Goal: Feedback & Contribution: Submit feedback/report problem

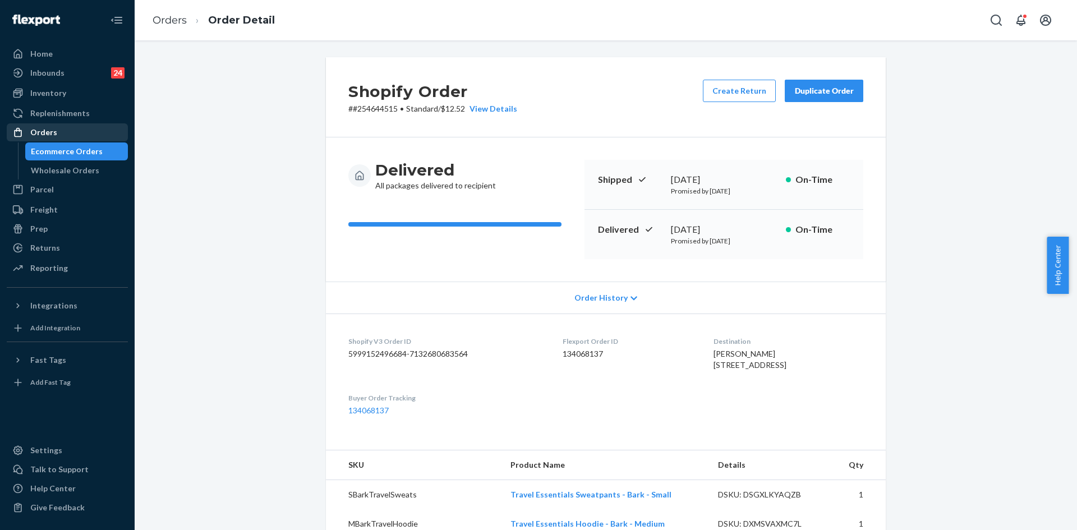
click at [63, 132] on div "Orders" at bounding box center [67, 133] width 119 height 16
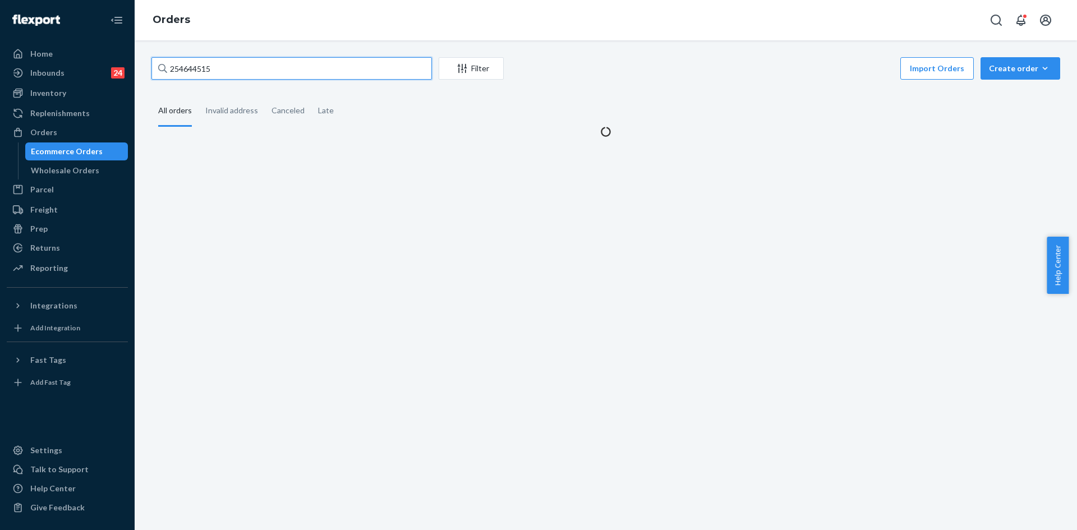
click at [325, 64] on input "254644515" at bounding box center [291, 68] width 281 height 22
click at [324, 64] on input "254644515" at bounding box center [291, 68] width 281 height 22
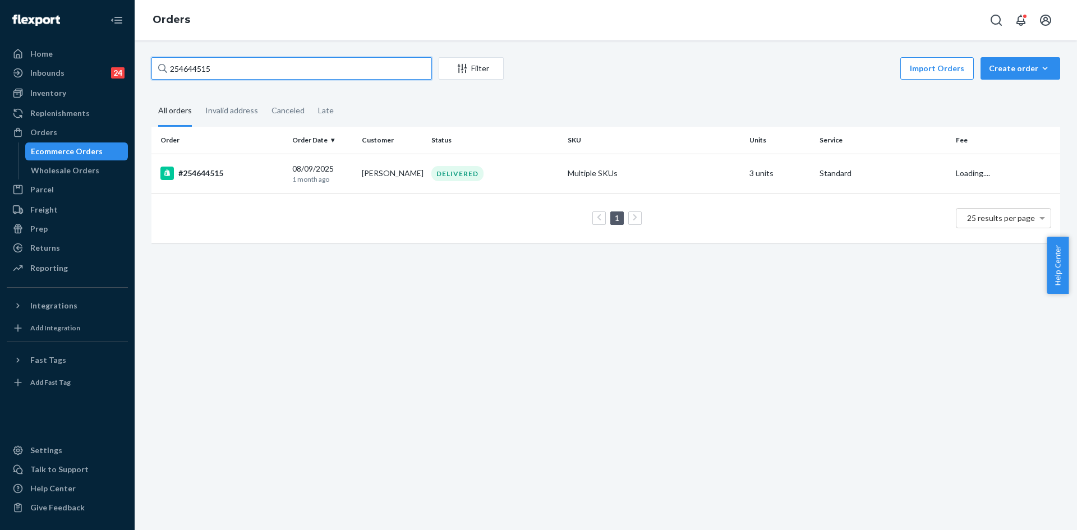
paste input "5224157"
type input "255224157"
click at [525, 181] on div "DELIVERED" at bounding box center [495, 173] width 132 height 15
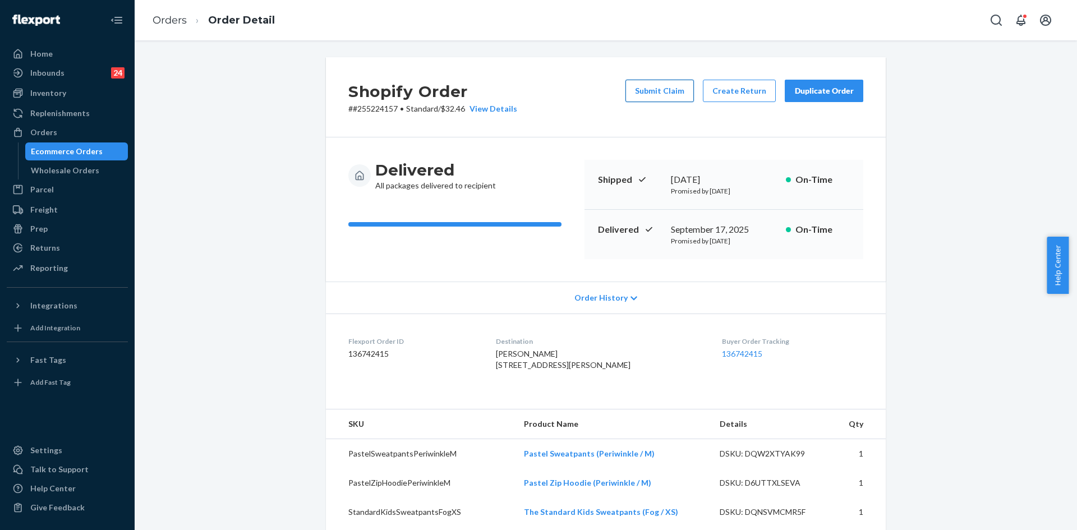
click at [661, 91] on button "Submit Claim" at bounding box center [660, 91] width 68 height 22
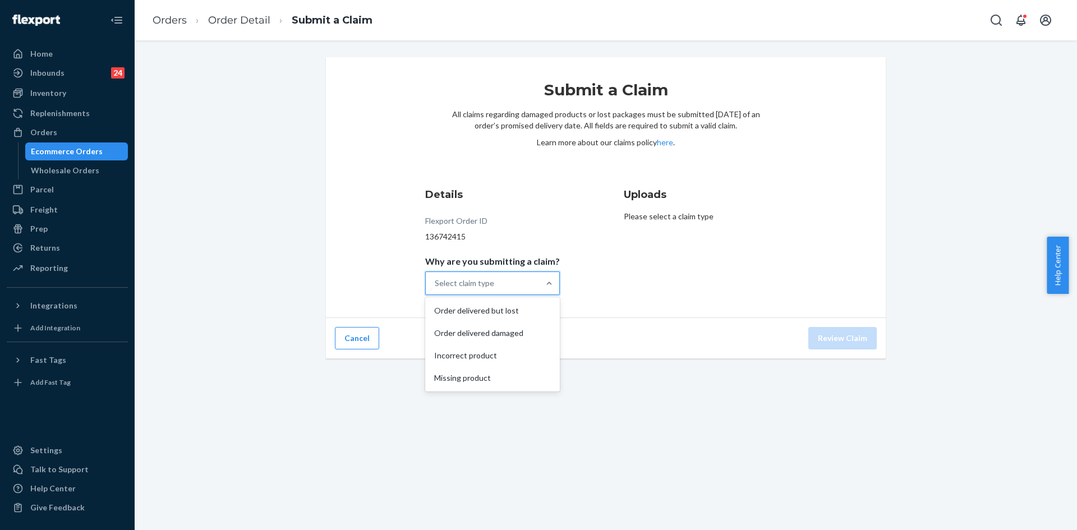
click at [498, 289] on div "Select claim type" at bounding box center [482, 283] width 113 height 22
click at [436, 289] on input "Why are you submitting a claim? option Order delivered but lost focused, 1 of 4…" at bounding box center [435, 283] width 1 height 11
click at [505, 378] on div "Missing product" at bounding box center [493, 378] width 130 height 22
click at [436, 289] on input "Why are you submitting a claim? option Incorrect product focused, 0 of 4. 4 res…" at bounding box center [435, 283] width 1 height 11
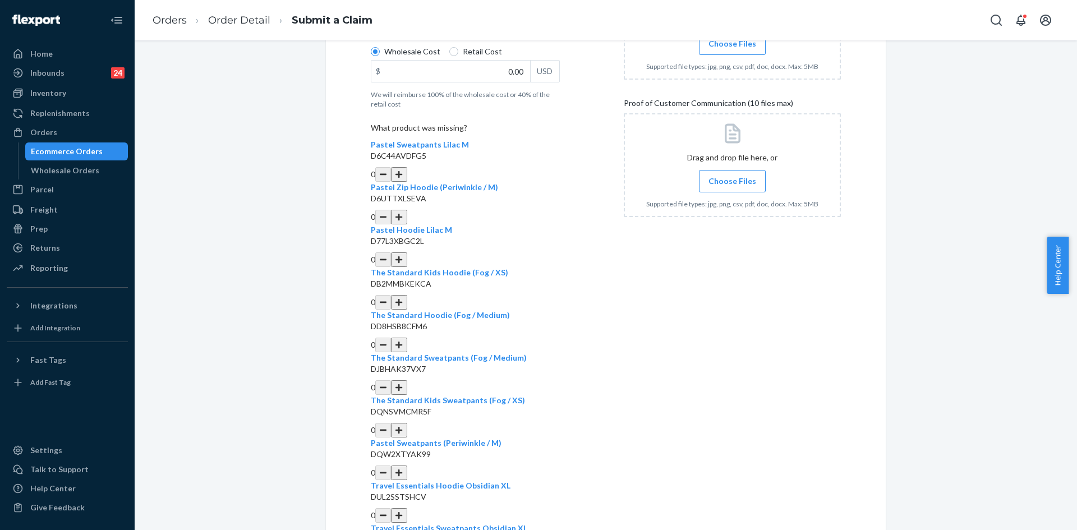
scroll to position [281, 0]
click at [407, 293] on button "button" at bounding box center [399, 300] width 16 height 15
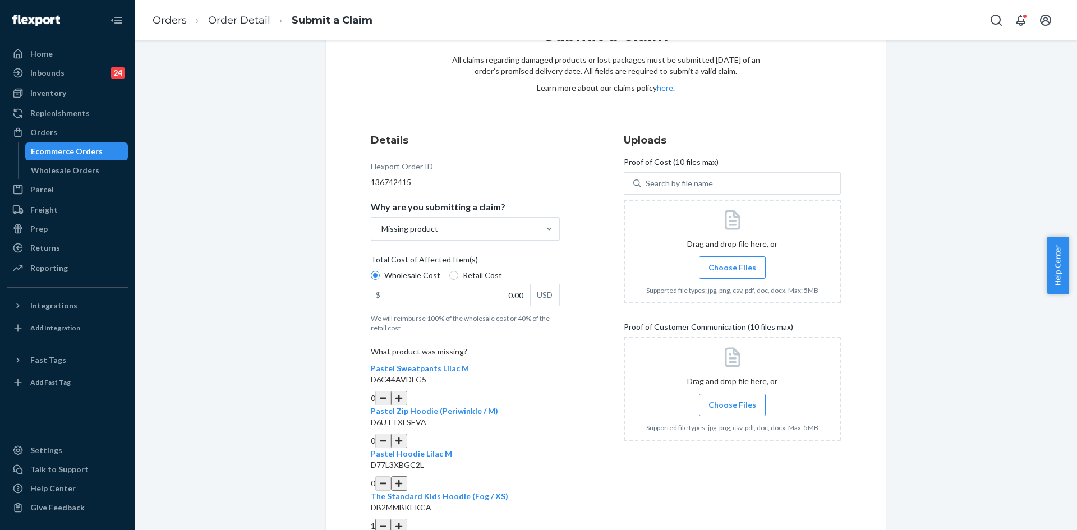
scroll to position [56, 0]
click at [494, 297] on input "0.00" at bounding box center [450, 293] width 159 height 21
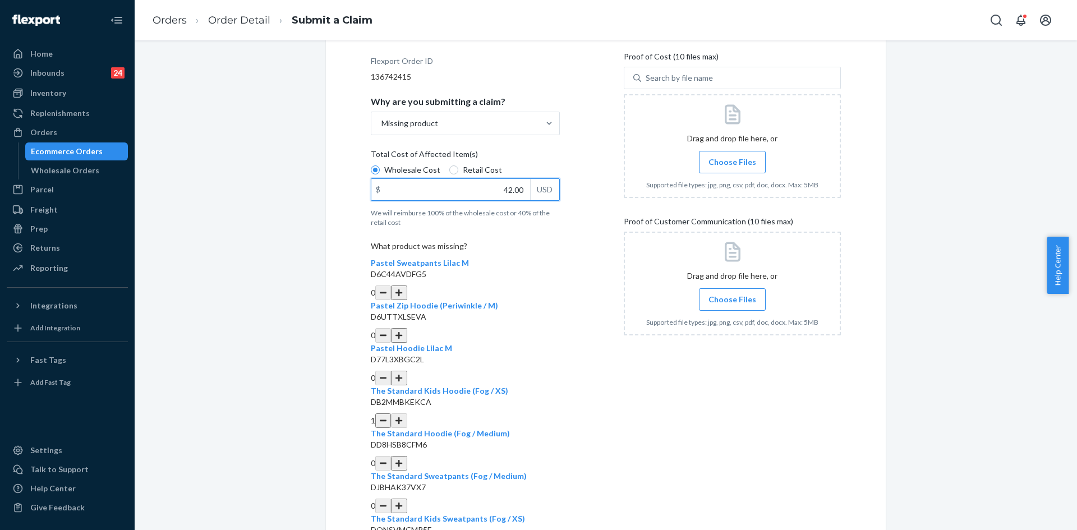
scroll to position [168, 0]
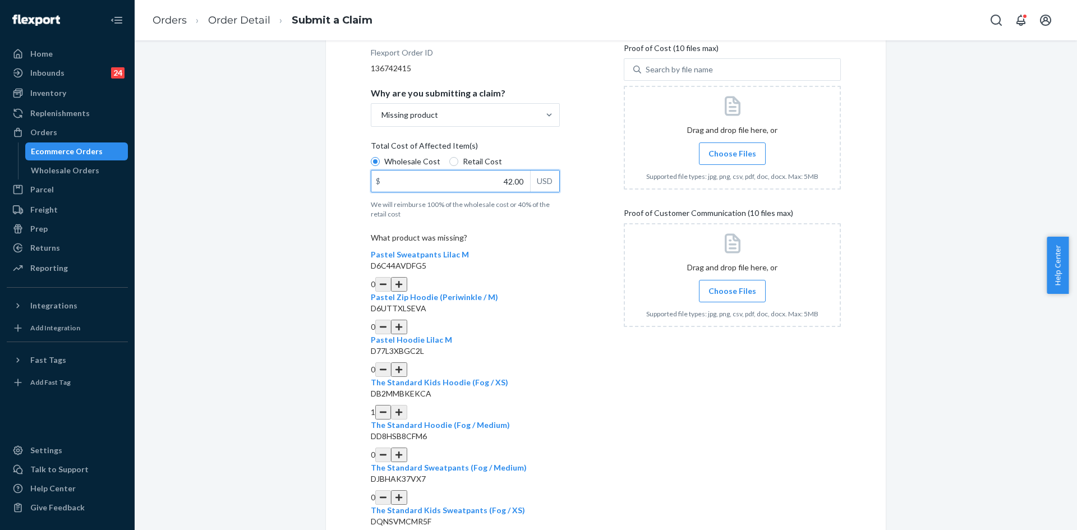
type input "42.00"
click at [725, 148] on span "Choose Files" at bounding box center [733, 153] width 48 height 11
click at [732, 148] on input "Choose Files" at bounding box center [732, 154] width 1 height 12
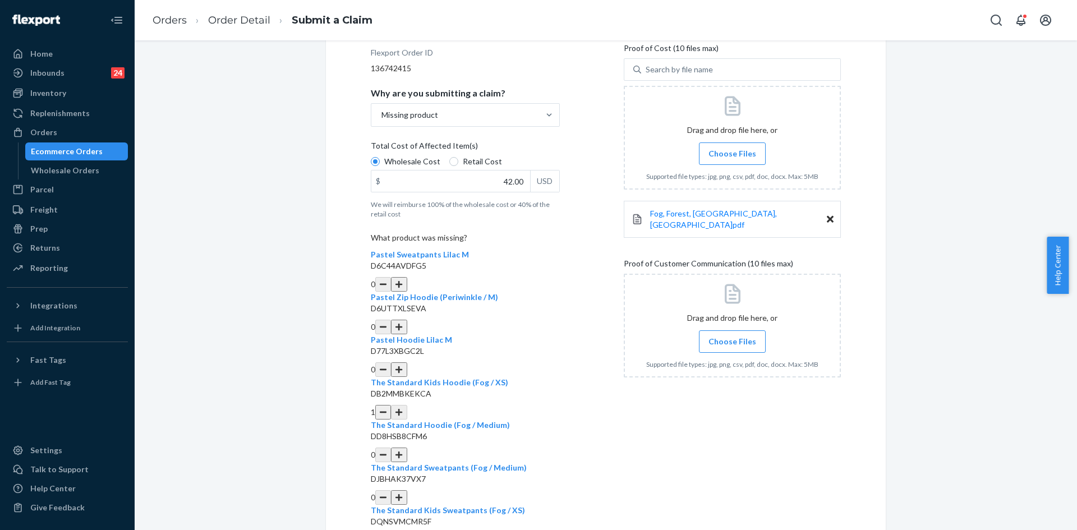
click at [744, 336] on span "Choose Files" at bounding box center [733, 341] width 48 height 11
click at [733, 335] on input "Choose Files" at bounding box center [732, 341] width 1 height 12
click at [741, 338] on span "Choose Files" at bounding box center [733, 341] width 48 height 11
click at [733, 338] on input "Choose Files" at bounding box center [732, 341] width 1 height 12
click at [720, 340] on span "Choose Files" at bounding box center [733, 341] width 48 height 11
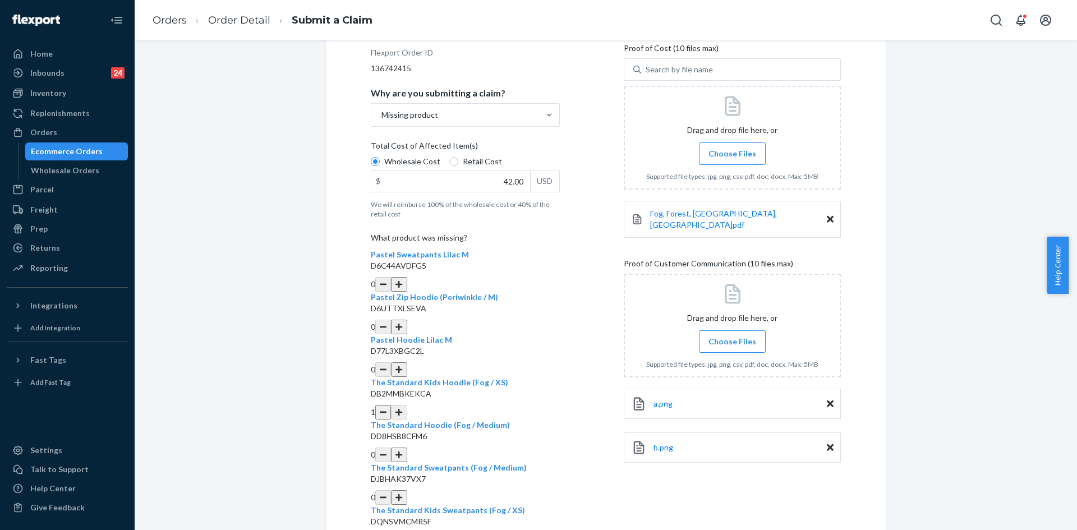
click at [732, 340] on input "Choose Files" at bounding box center [732, 341] width 1 height 12
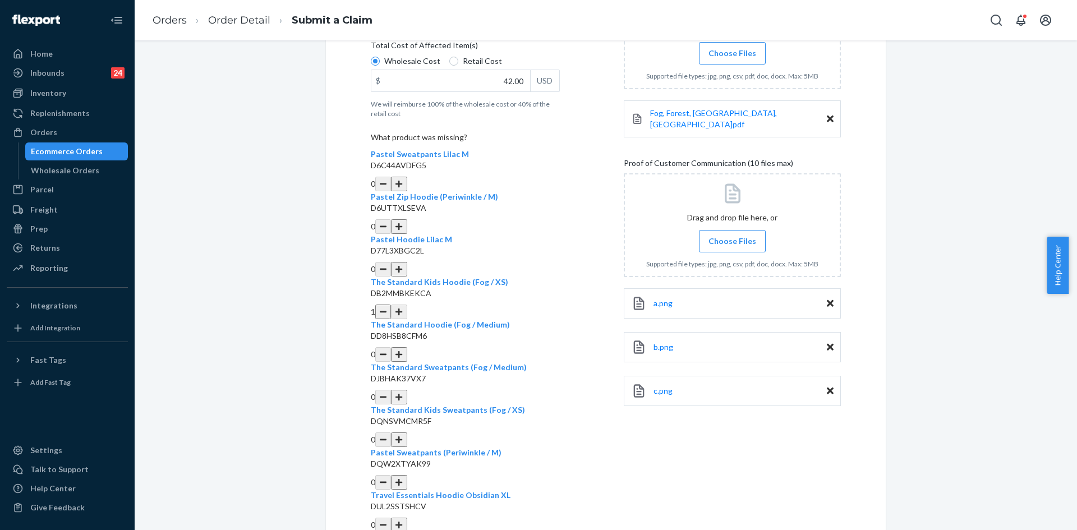
scroll to position [303, 0]
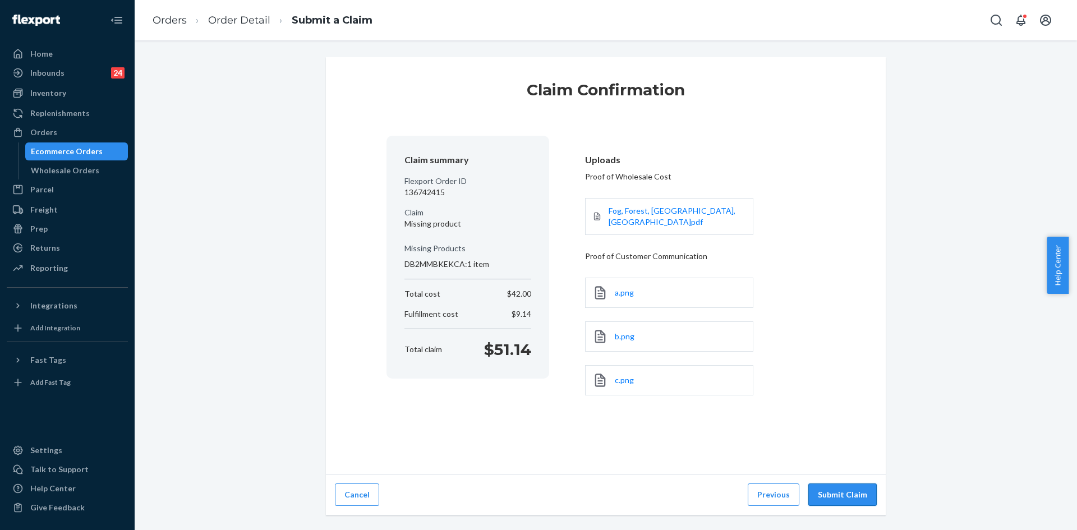
click at [848, 487] on button "Submit Claim" at bounding box center [842, 495] width 68 height 22
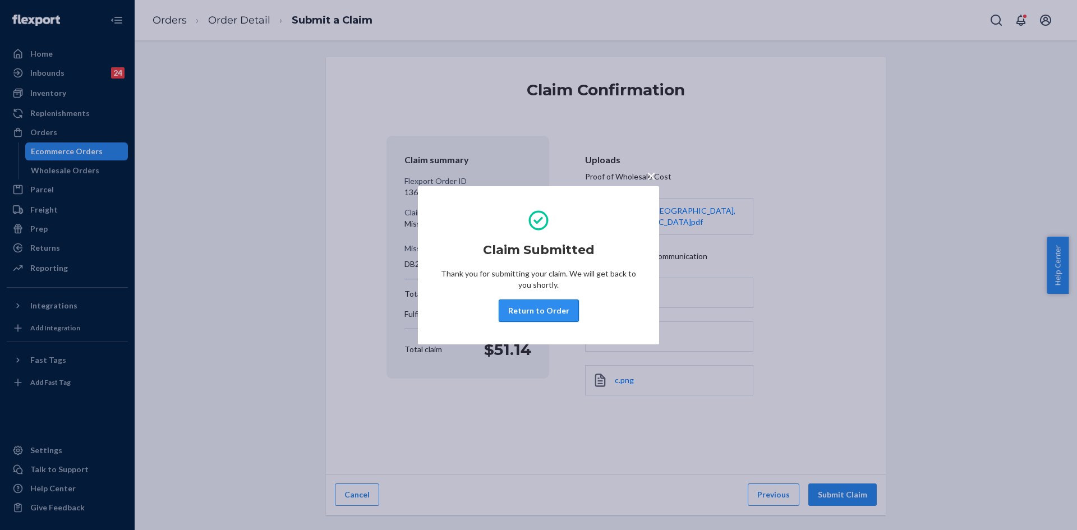
click at [552, 308] on button "Return to Order" at bounding box center [539, 311] width 80 height 22
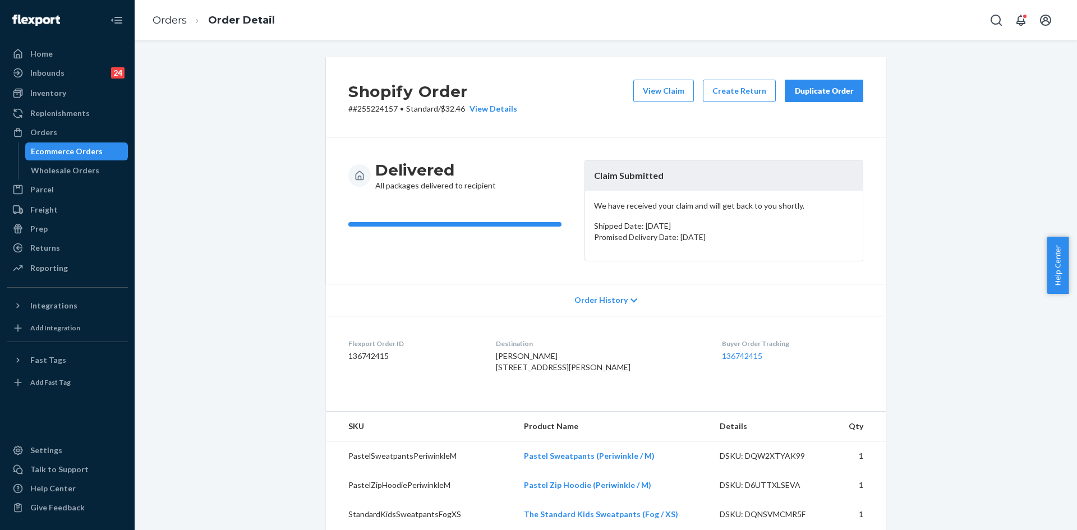
click at [45, 128] on div "Orders" at bounding box center [43, 132] width 27 height 11
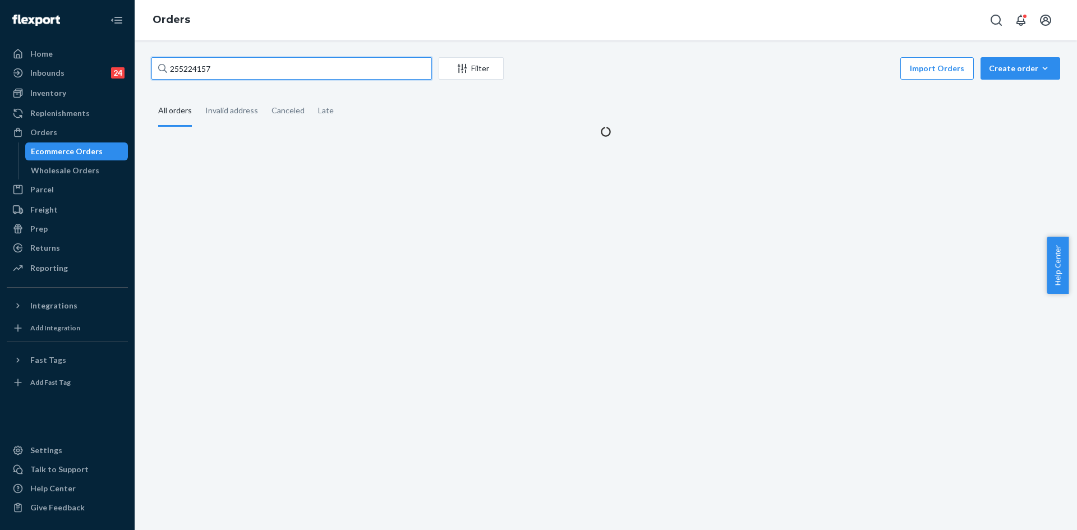
click at [285, 68] on input "255224157" at bounding box center [291, 68] width 281 height 22
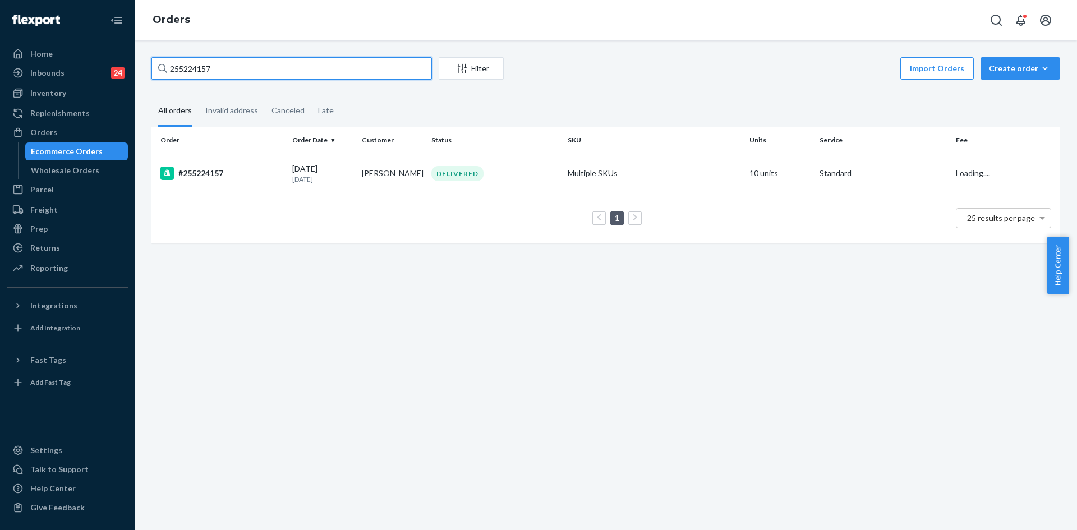
paste input "046919."
type input "255046919"
click at [336, 171] on div "[DATE] [DATE]" at bounding box center [322, 173] width 61 height 21
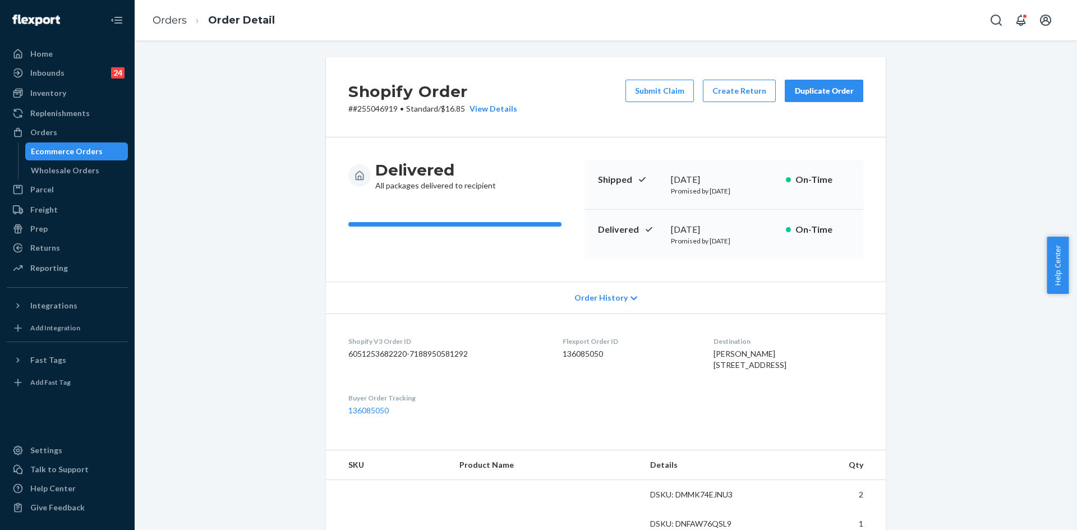
click at [830, 92] on div "Duplicate Order" at bounding box center [823, 90] width 59 height 11
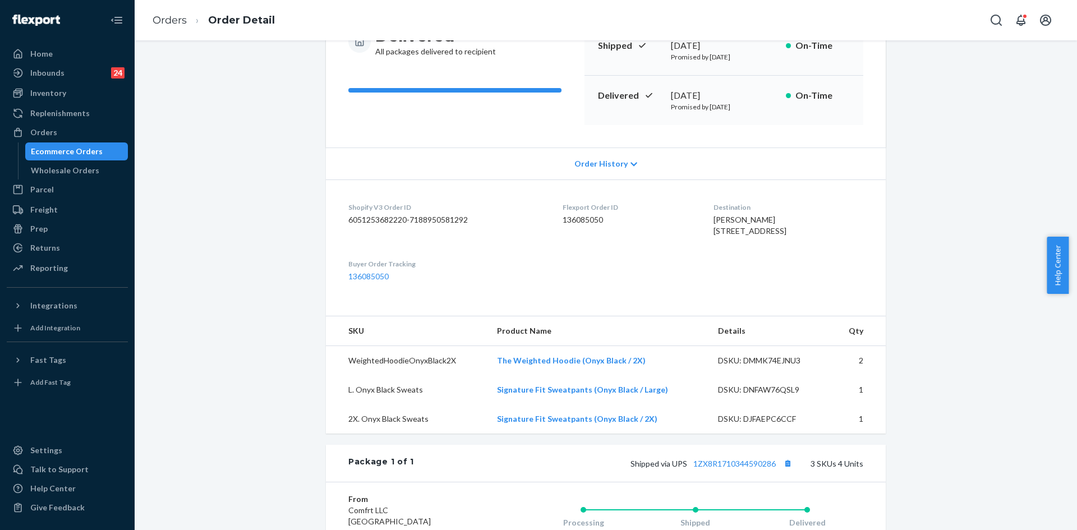
scroll to position [371, 0]
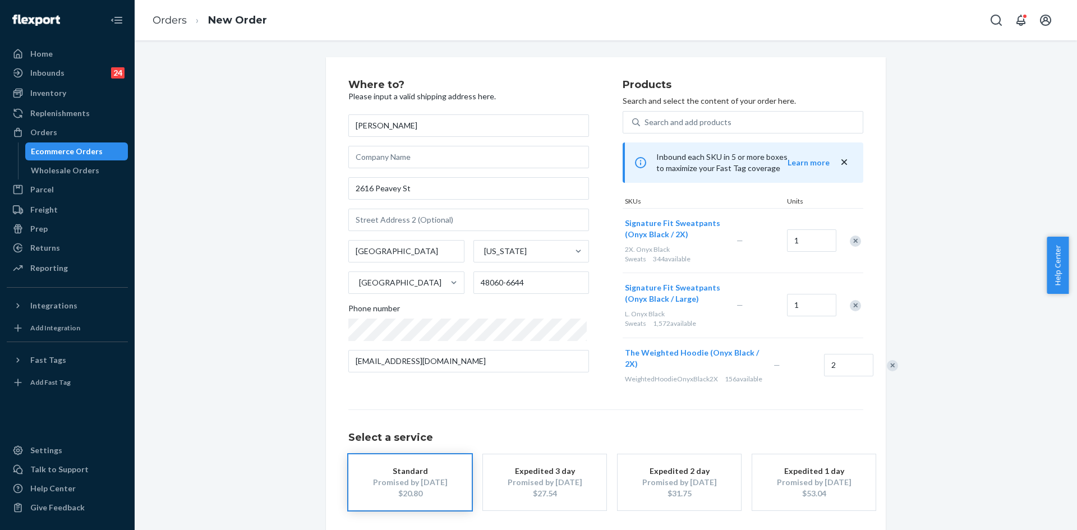
click at [851, 307] on div "Remove Item" at bounding box center [855, 305] width 11 height 11
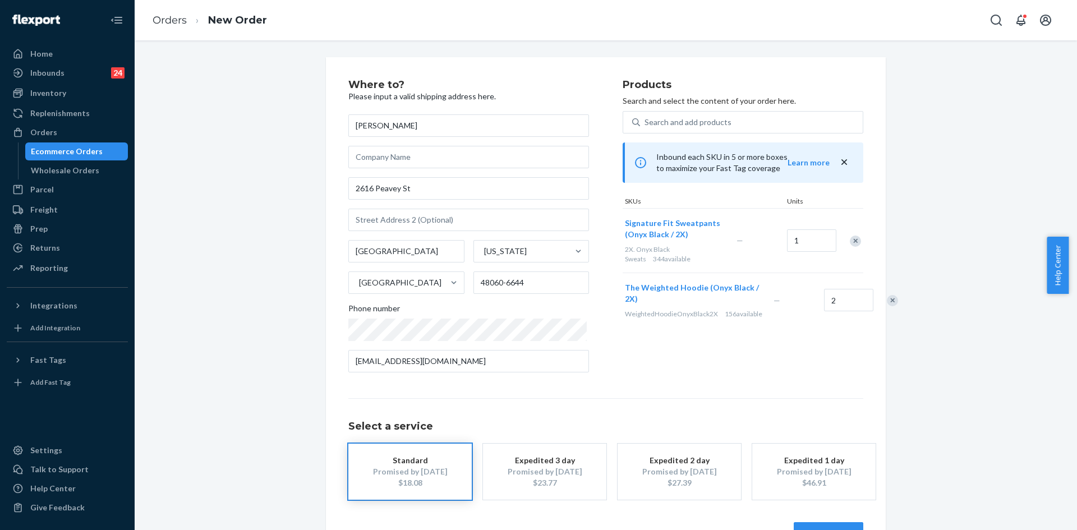
click at [887, 306] on div "Remove Item" at bounding box center [892, 300] width 11 height 11
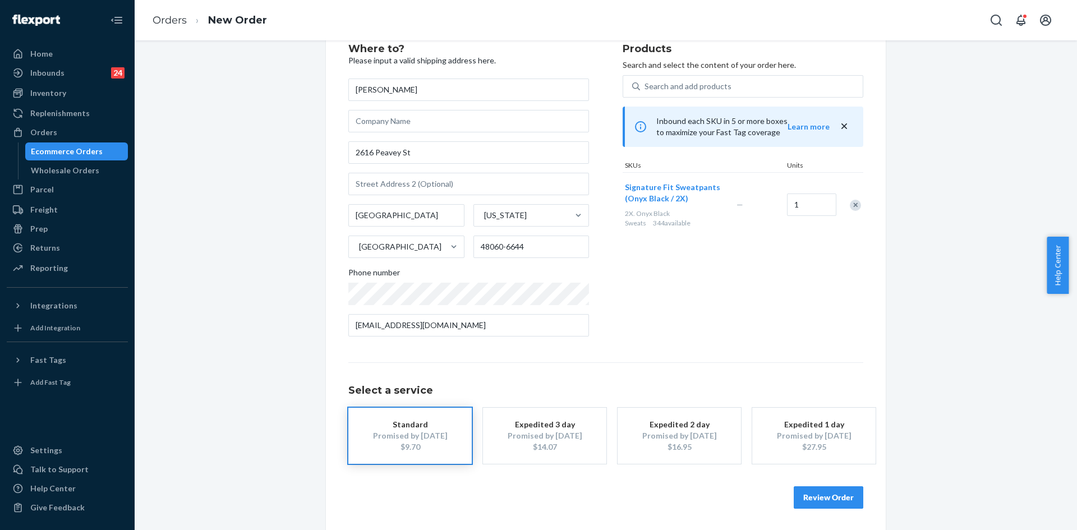
scroll to position [37, 0]
click at [805, 496] on button "Review Order" at bounding box center [829, 496] width 70 height 22
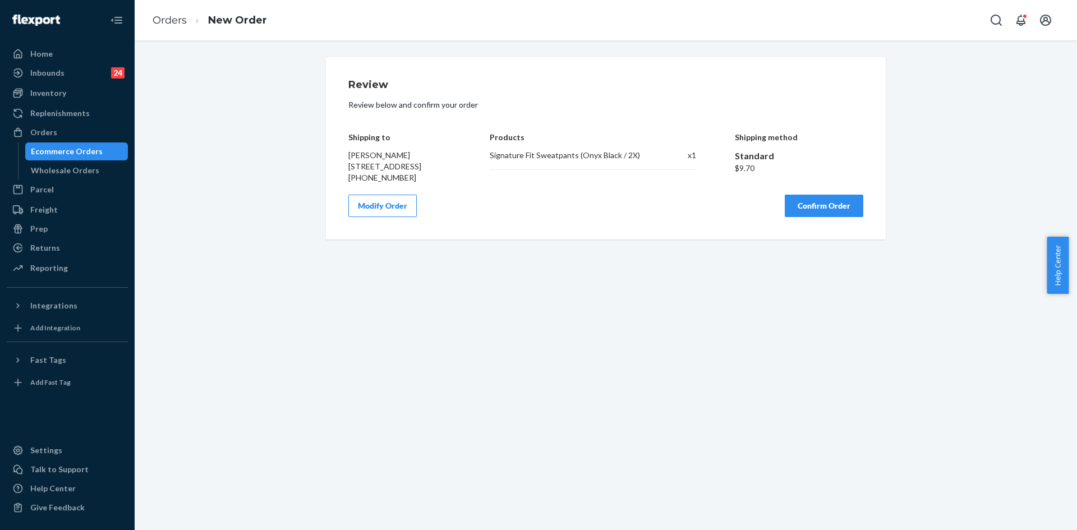
click at [794, 217] on button "Confirm Order" at bounding box center [824, 206] width 79 height 22
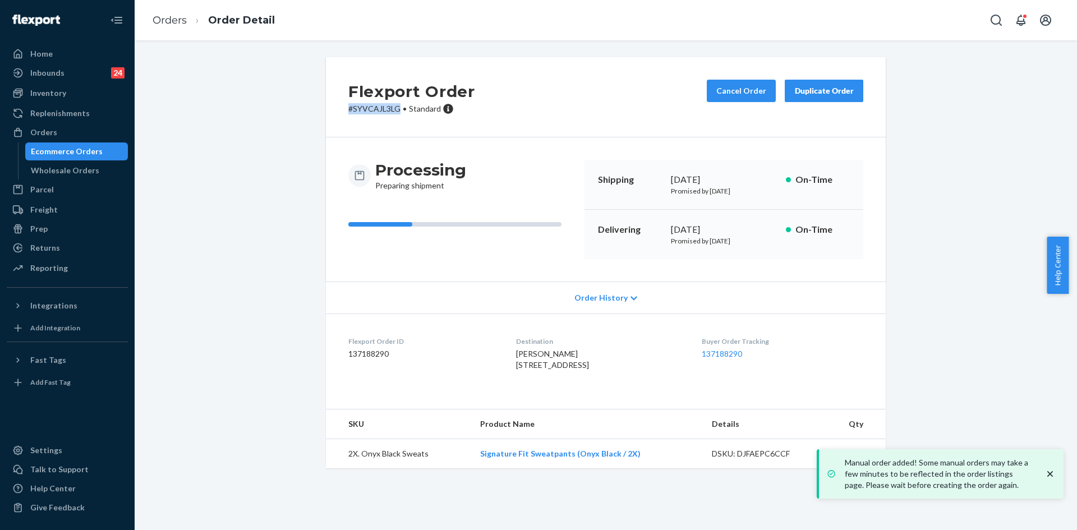
drag, startPoint x: 396, startPoint y: 107, endPoint x: 335, endPoint y: 113, distance: 60.9
click at [335, 113] on div "Flexport Order # SYVCAJL3LG • Standard Cancel Order Duplicate Order" at bounding box center [606, 97] width 560 height 80
copy p "# SYVCAJL3LG"
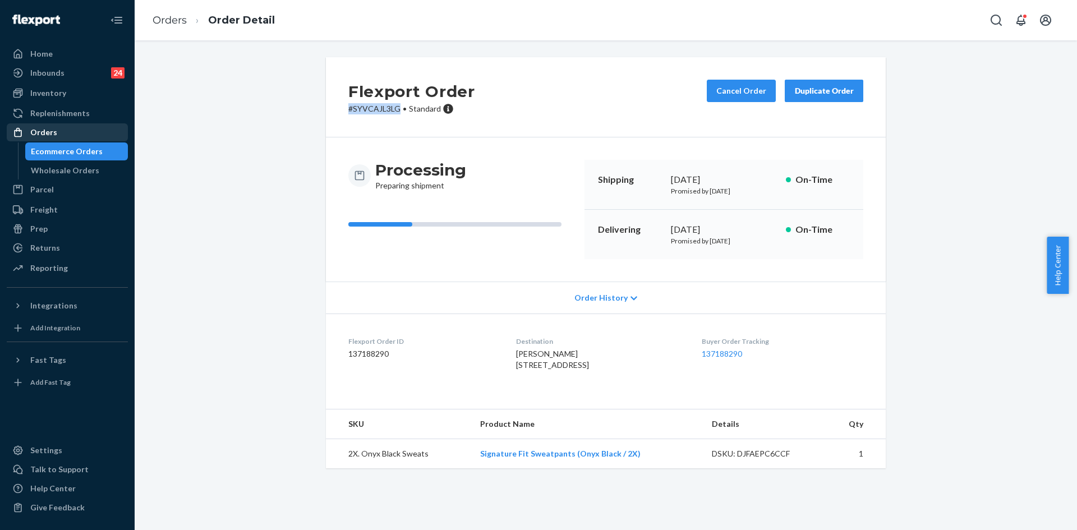
click at [45, 128] on div "Orders" at bounding box center [43, 132] width 27 height 11
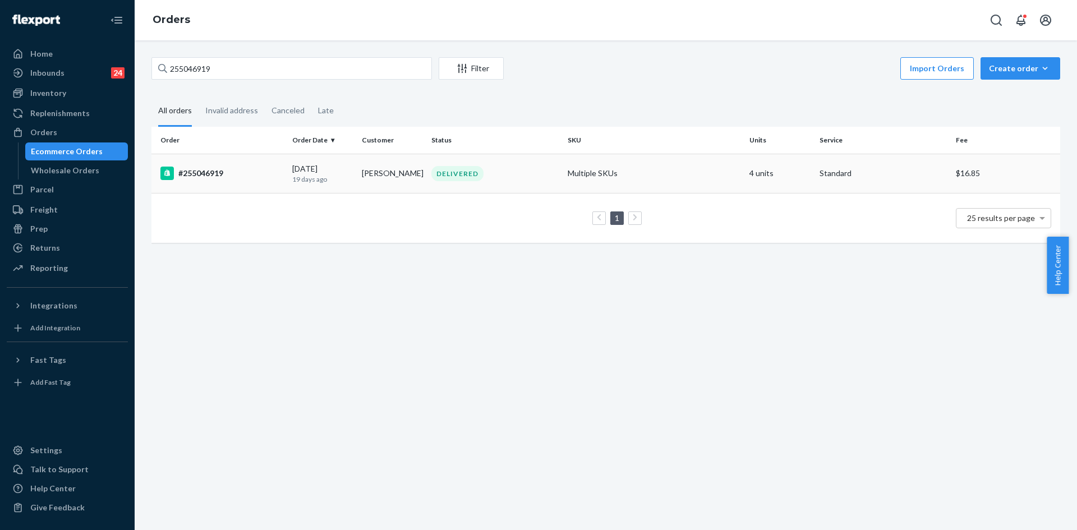
click at [775, 185] on td "4 units" at bounding box center [780, 173] width 70 height 39
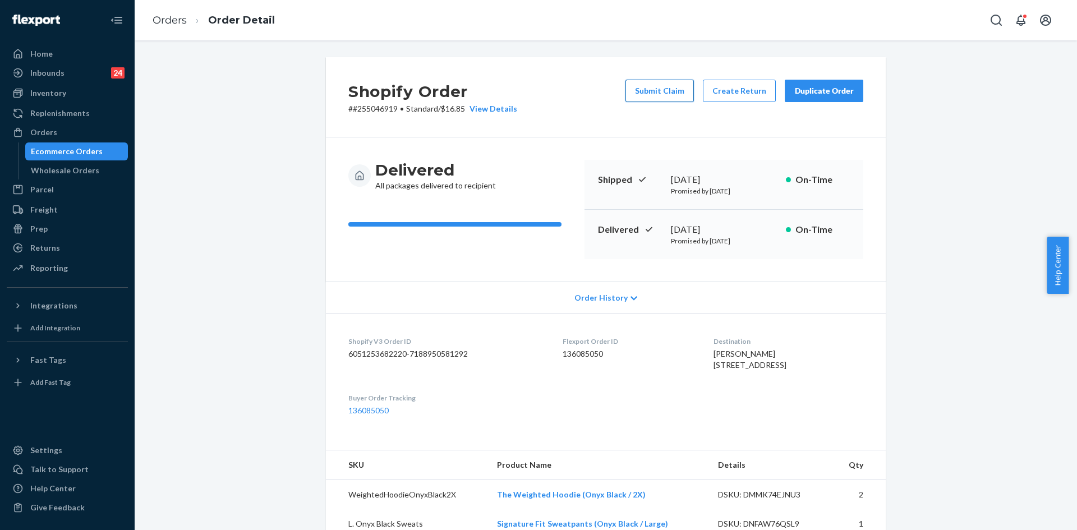
click at [678, 95] on button "Submit Claim" at bounding box center [660, 91] width 68 height 22
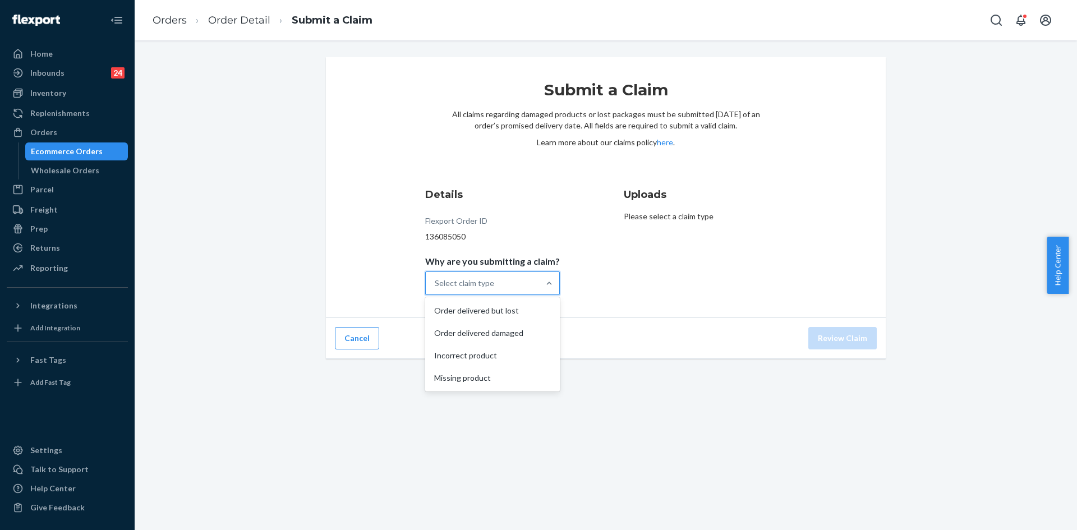
click at [529, 289] on div "Select claim type" at bounding box center [482, 283] width 113 height 22
click at [436, 289] on input "Why are you submitting a claim? option Order delivered but lost focused, 1 of 4…" at bounding box center [435, 283] width 1 height 11
click at [485, 378] on div "Missing product" at bounding box center [493, 378] width 130 height 22
click at [436, 289] on input "Why are you submitting a claim? option Missing product focused, 0 of 4. 4 resul…" at bounding box center [435, 283] width 1 height 11
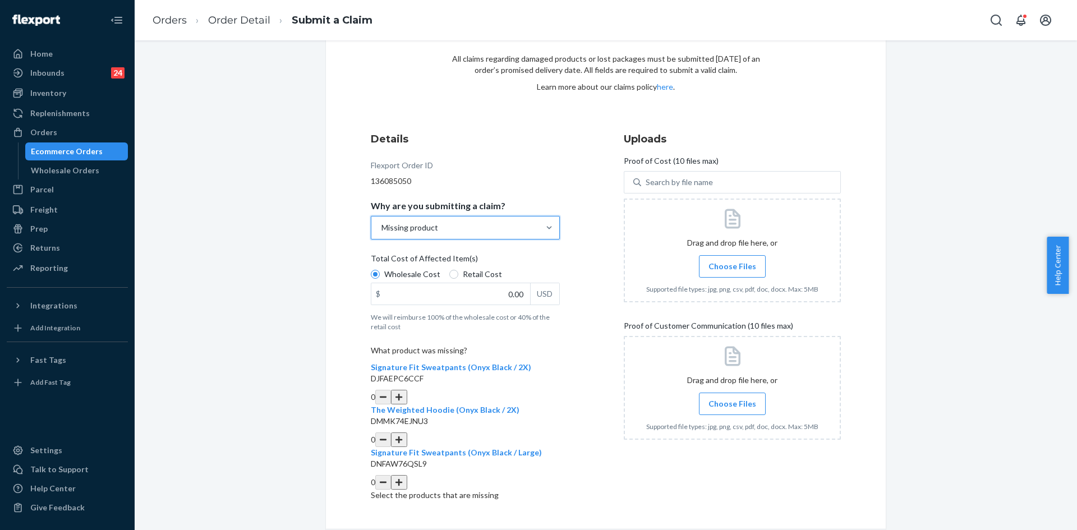
scroll to position [56, 0]
click at [407, 389] on button "button" at bounding box center [399, 396] width 16 height 15
click at [516, 290] on input "0.00" at bounding box center [450, 293] width 159 height 21
type input "32.00"
click at [741, 264] on span "Choose Files" at bounding box center [733, 265] width 48 height 11
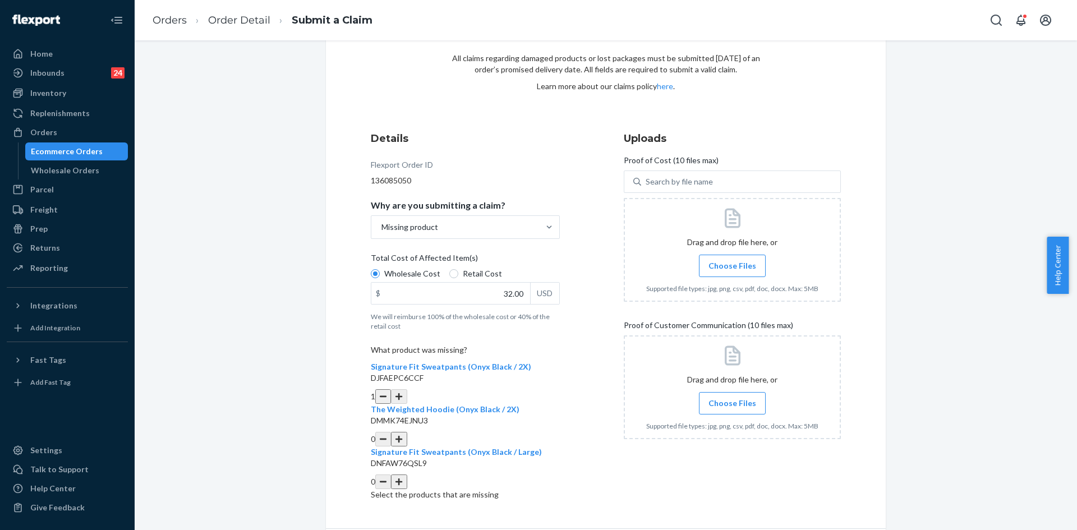
click at [721, 268] on span "Choose Files" at bounding box center [733, 265] width 48 height 11
click at [732, 268] on input "Choose Files" at bounding box center [732, 266] width 1 height 12
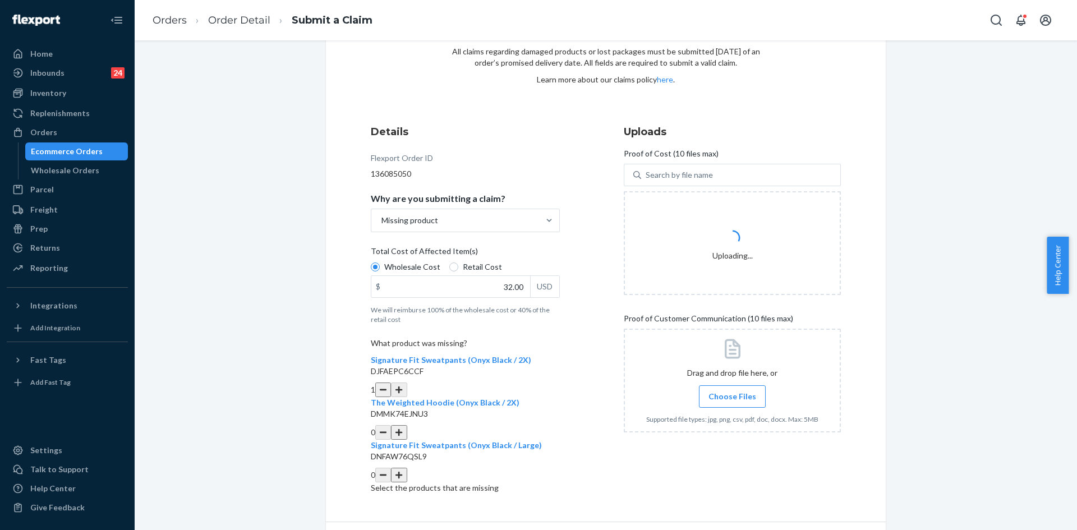
scroll to position [70, 0]
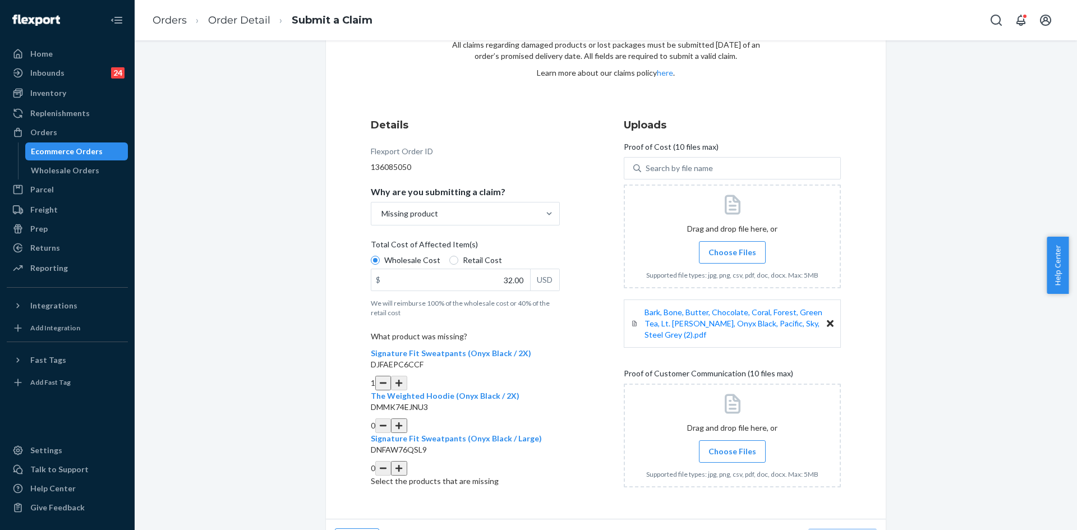
click at [726, 449] on span "Choose Files" at bounding box center [733, 451] width 48 height 11
click at [732, 449] on input "Choose Files" at bounding box center [732, 451] width 1 height 12
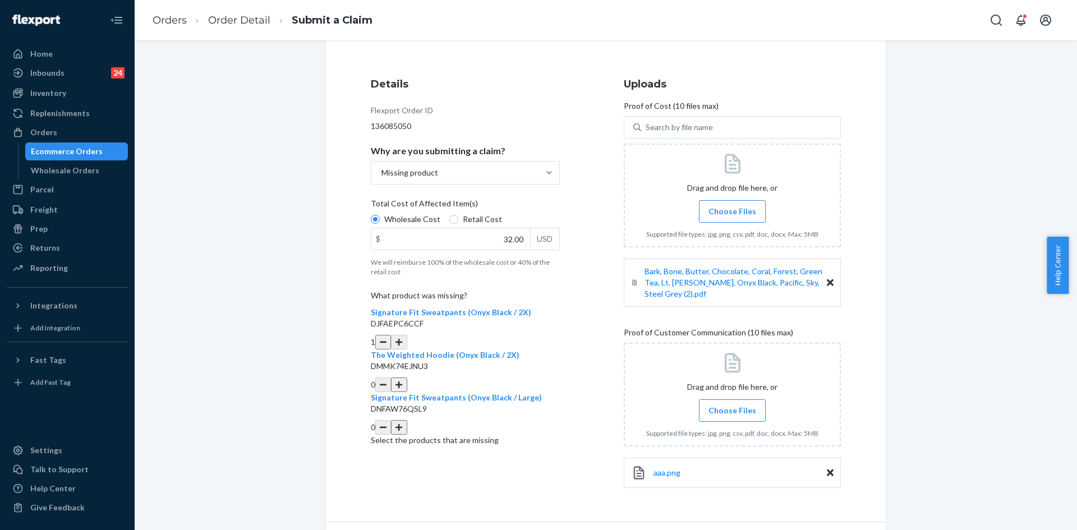
scroll to position [144, 0]
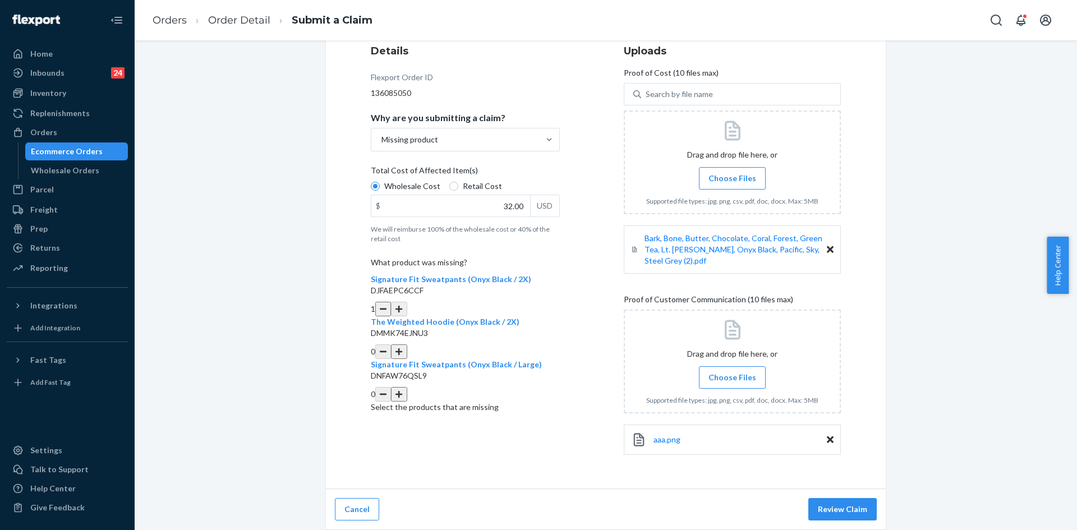
click at [731, 378] on span "Choose Files" at bounding box center [733, 377] width 48 height 11
click at [732, 378] on input "Choose Files" at bounding box center [732, 377] width 1 height 12
click at [739, 376] on span "Choose Files" at bounding box center [733, 377] width 48 height 11
click at [733, 376] on input "Choose Files" at bounding box center [732, 377] width 1 height 12
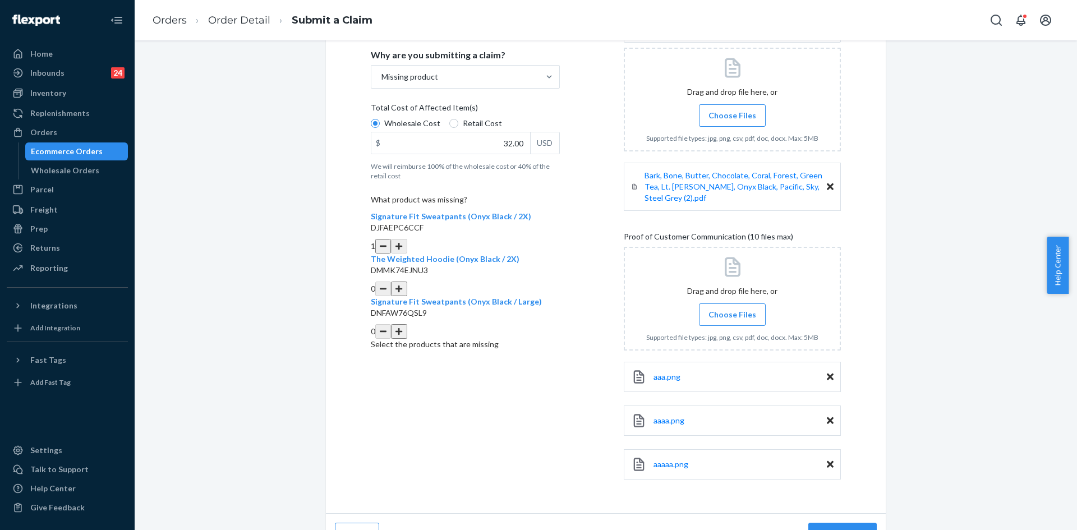
scroll to position [231, 0]
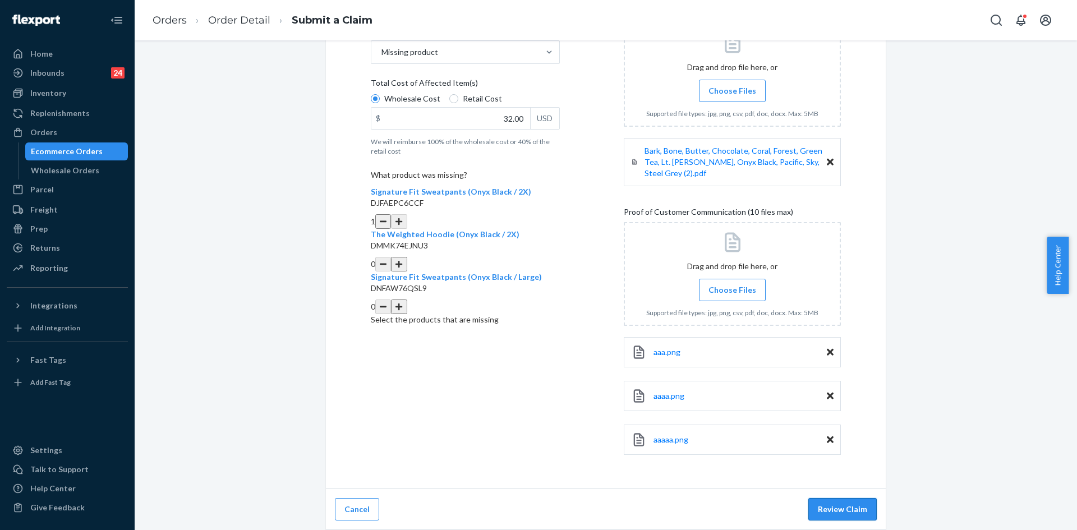
click at [828, 508] on button "Review Claim" at bounding box center [842, 509] width 68 height 22
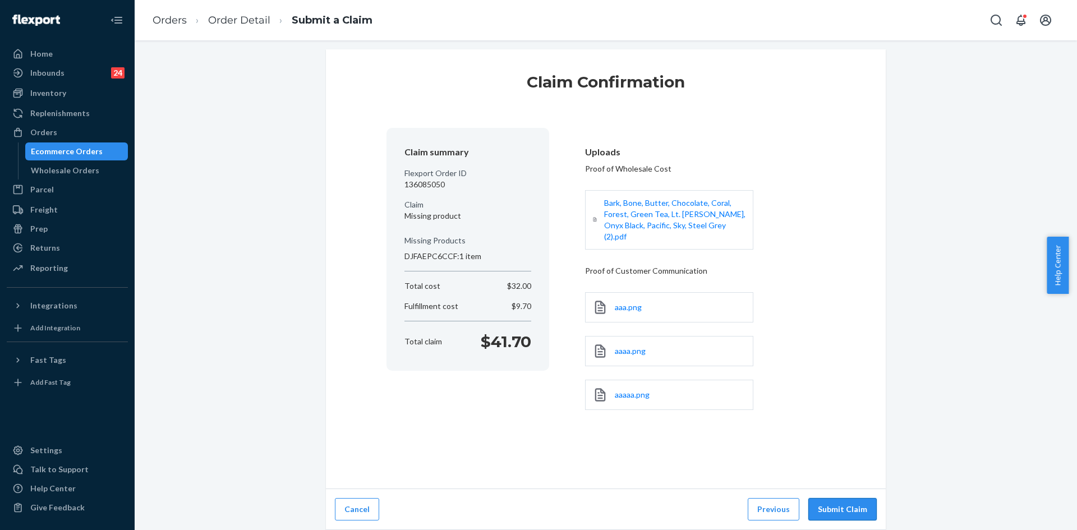
click at [848, 514] on button "Submit Claim" at bounding box center [842, 509] width 68 height 22
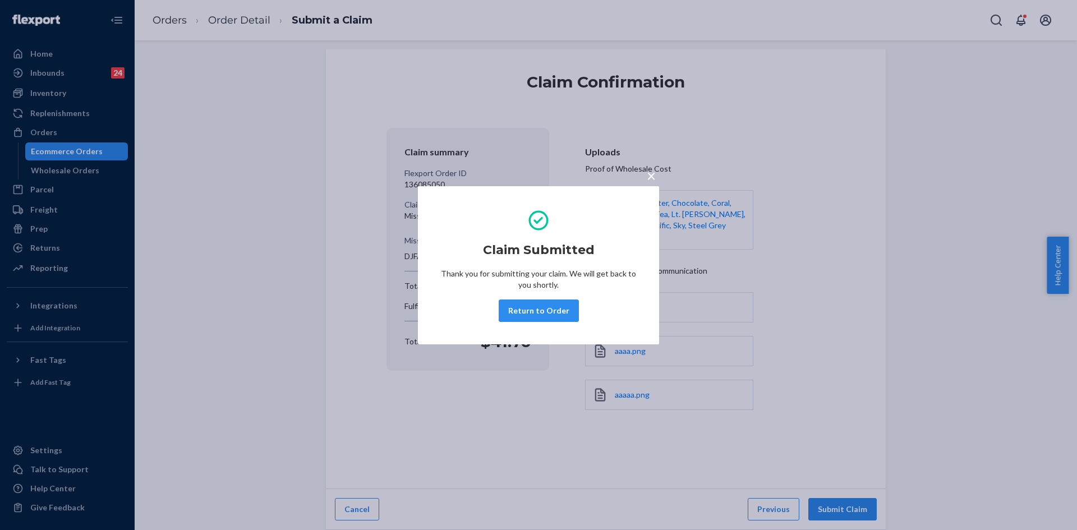
click at [542, 311] on button "Return to Order" at bounding box center [539, 311] width 80 height 22
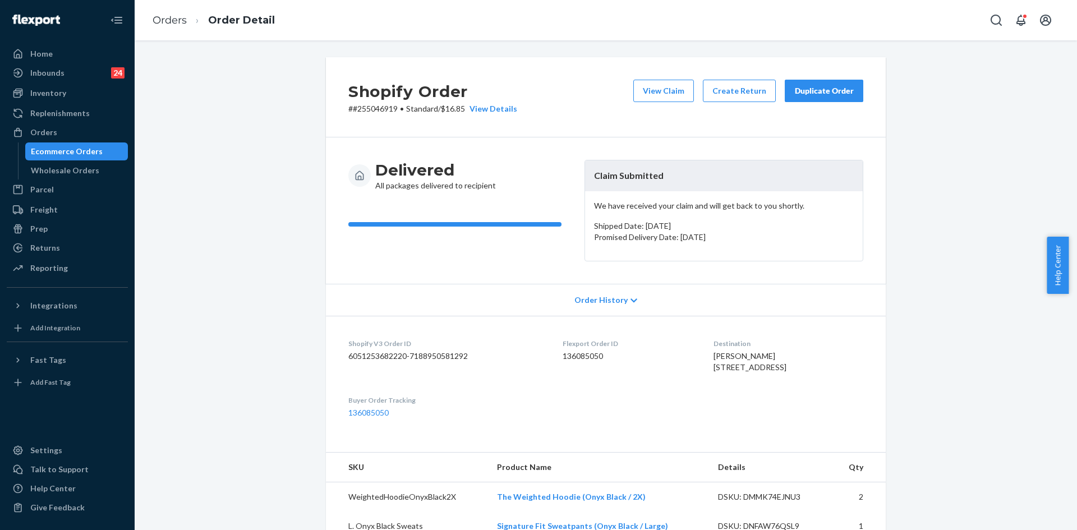
drag, startPoint x: 78, startPoint y: 16, endPoint x: 104, endPoint y: 4, distance: 28.1
click at [78, 16] on div at bounding box center [67, 20] width 121 height 40
click at [76, 247] on div "Returns" at bounding box center [67, 248] width 119 height 16
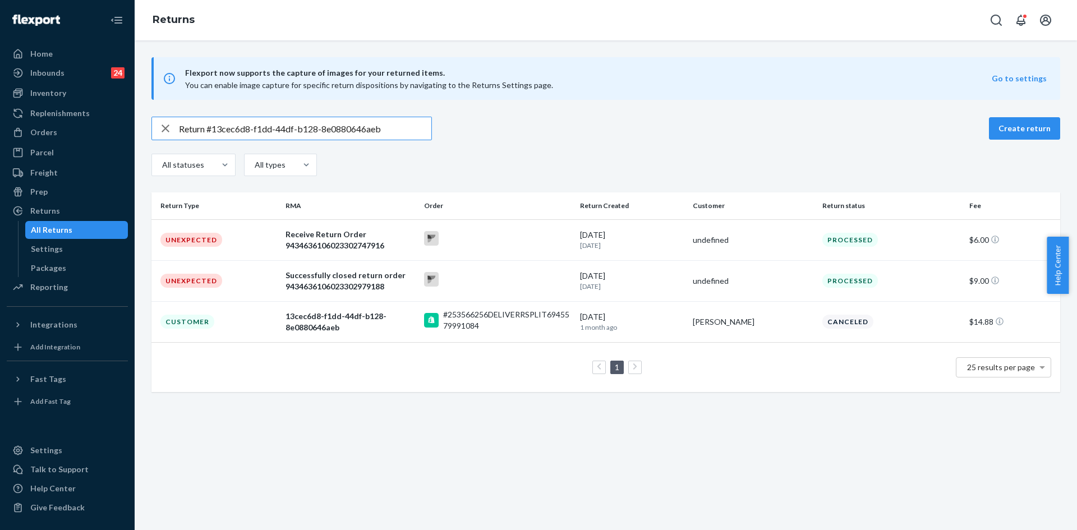
click at [394, 122] on input "Return #13cec6d8-f1dd-44df-b128-8e0880646aeb" at bounding box center [305, 128] width 252 height 22
type input "Return #13cec6d8-f1dd-44df-b128-8e0880646aeb"
click at [351, 328] on div "13cec6d8-f1dd-44df-b128-8e0880646aeb" at bounding box center [351, 322] width 130 height 22
